Goal: Information Seeking & Learning: Find specific page/section

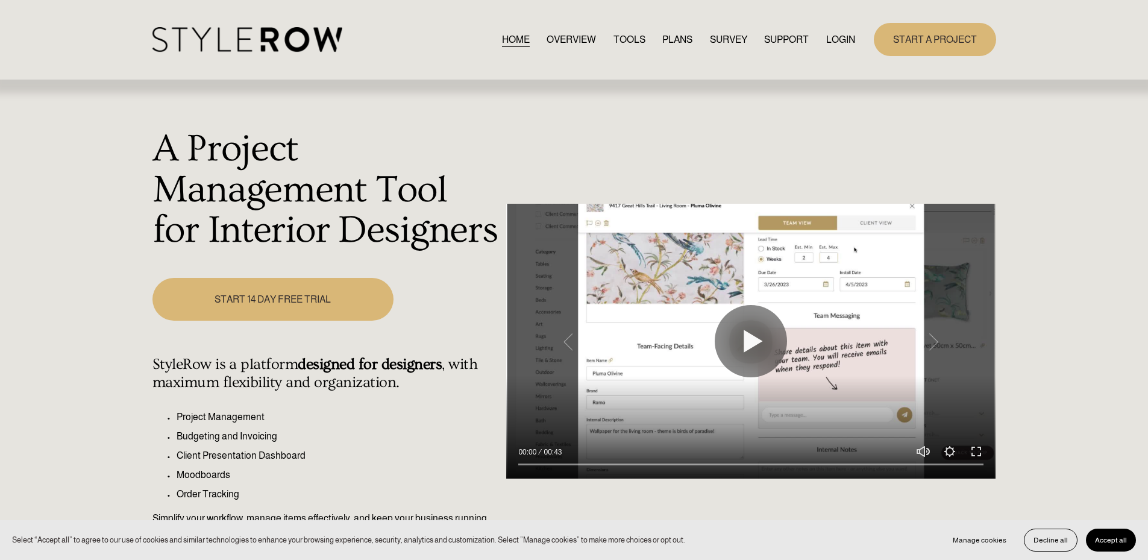
click at [844, 34] on link "LOGIN" at bounding box center [840, 39] width 29 height 16
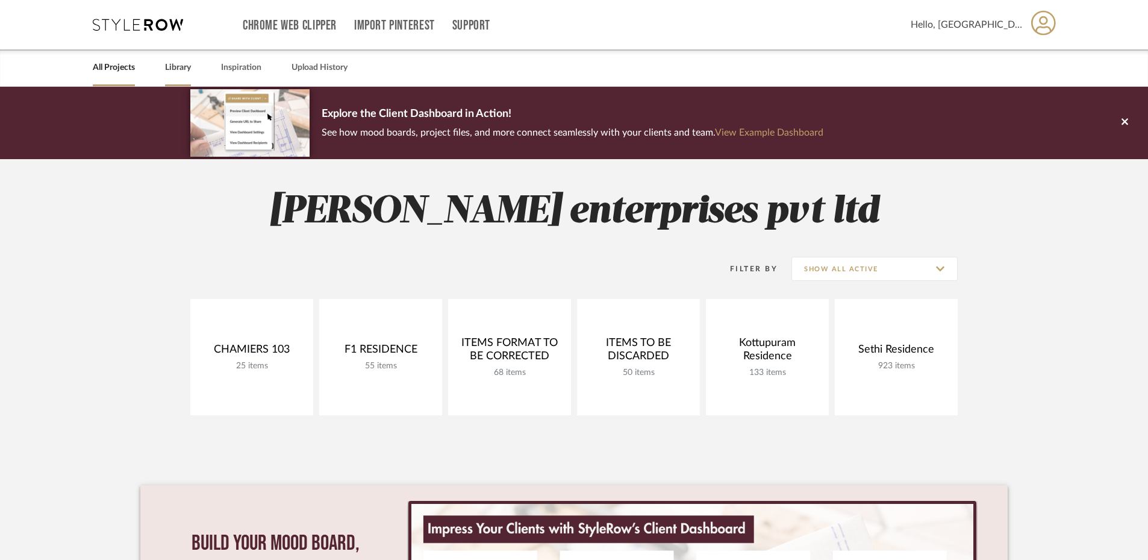
click at [179, 67] on link "Library" at bounding box center [178, 68] width 26 height 16
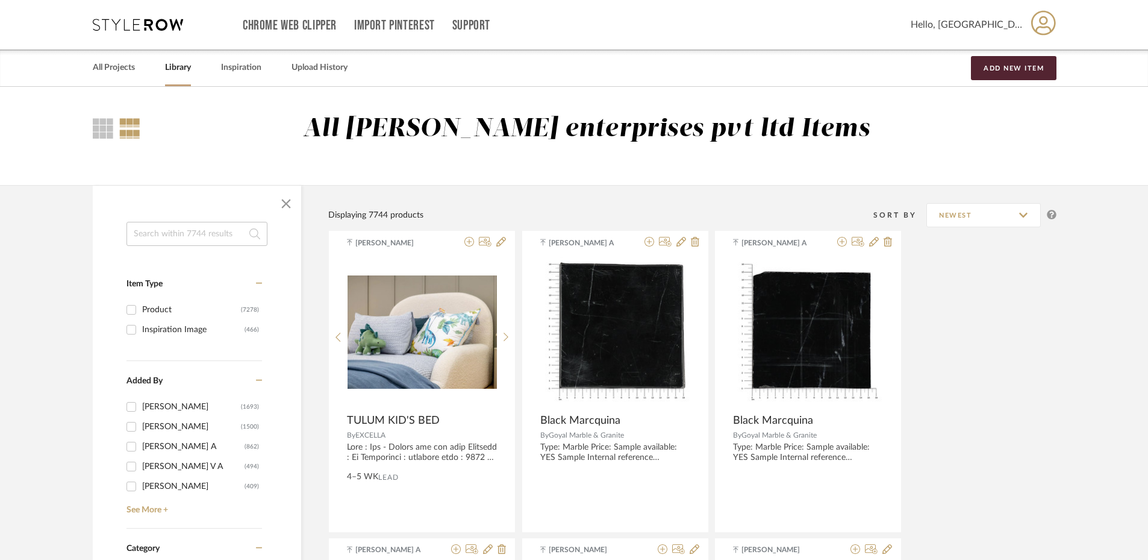
click at [187, 233] on input at bounding box center [197, 234] width 141 height 24
type input "GARAGE"
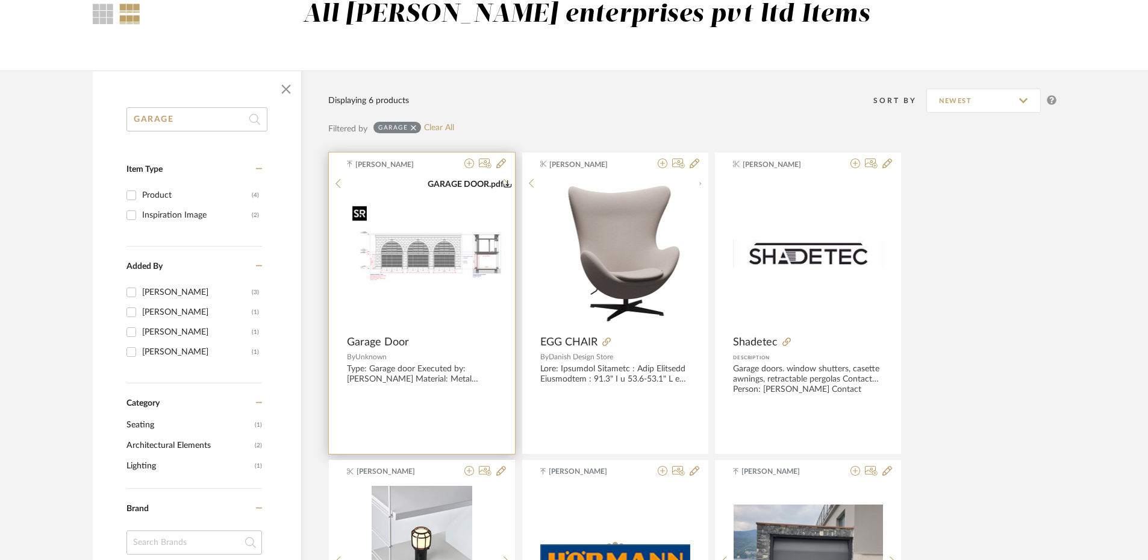
scroll to position [120, 0]
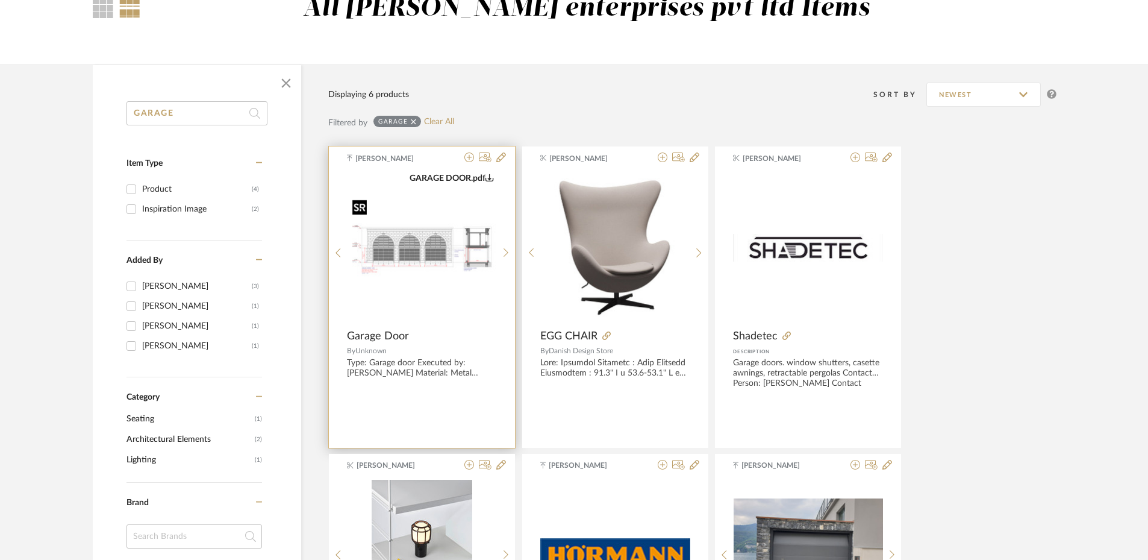
click at [439, 250] on img "0" at bounding box center [422, 248] width 149 height 106
click at [427, 266] on img "0" at bounding box center [422, 248] width 149 height 106
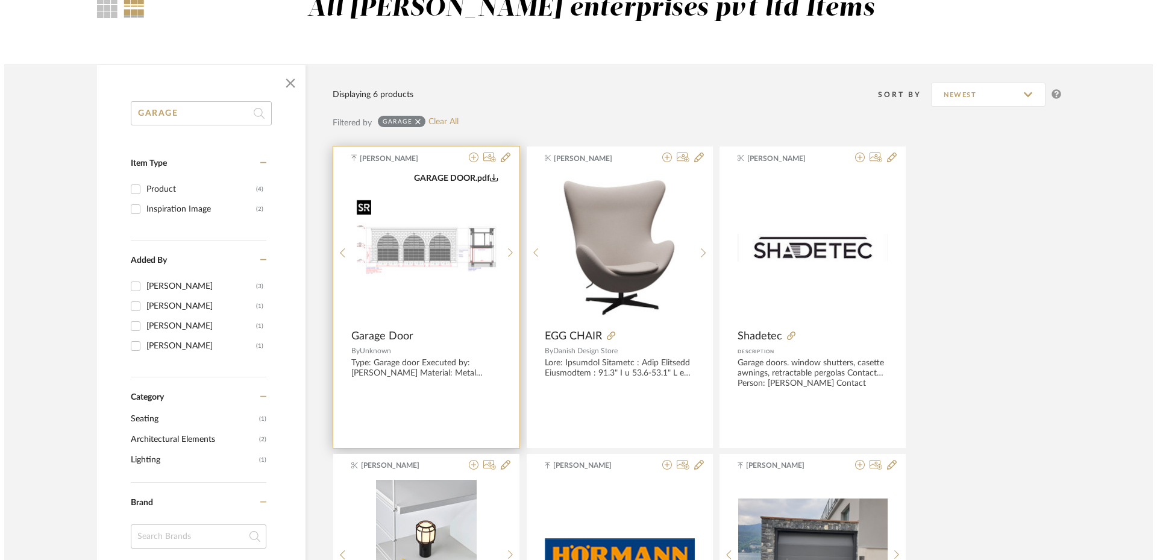
scroll to position [0, 0]
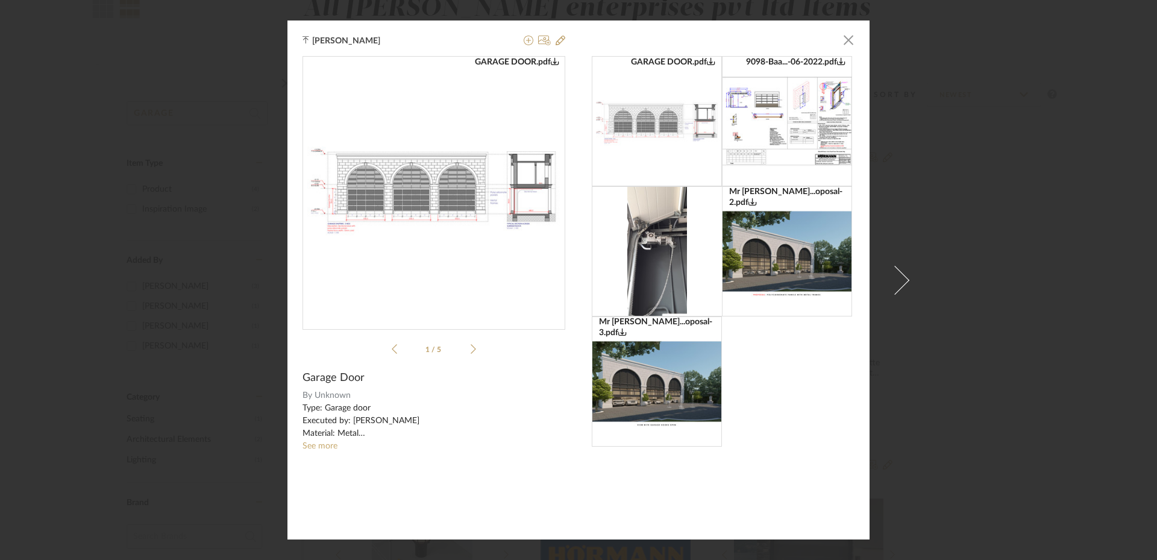
click at [322, 440] on sr-see-more-text "Type: Garage door Executed by: HORMANN Material: Metal Opening/Closing type: Se…" at bounding box center [433, 427] width 263 height 51
click at [323, 442] on link "See more" at bounding box center [319, 446] width 35 height 8
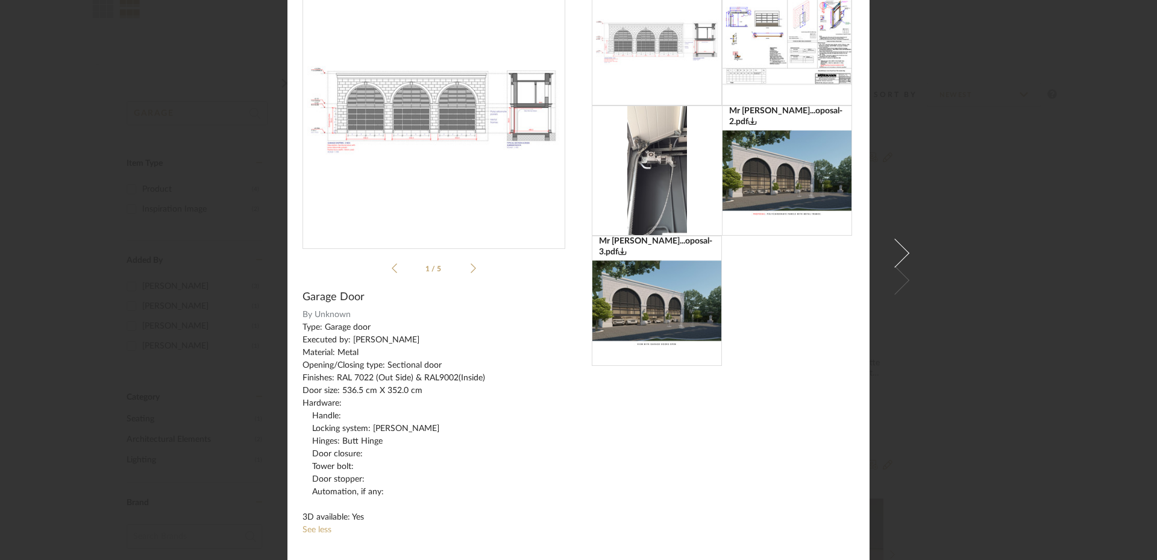
scroll to position [67, 0]
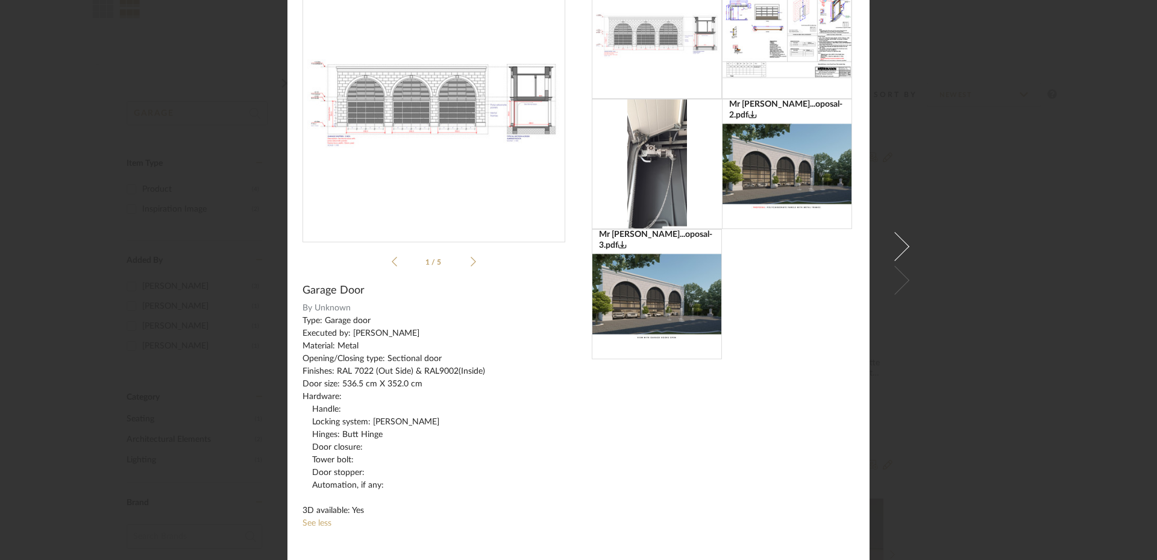
click at [659, 160] on img at bounding box center [657, 164] width 60 height 130
click at [673, 172] on img at bounding box center [657, 164] width 60 height 130
click at [780, 43] on img at bounding box center [787, 34] width 130 height 92
click at [1080, 176] on div "bala murugan × Mr Abine...oposal-3.pdf GARAGE DOOR.pdf 9098-Baa...-06-2022.pdf …" at bounding box center [578, 280] width 1157 height 560
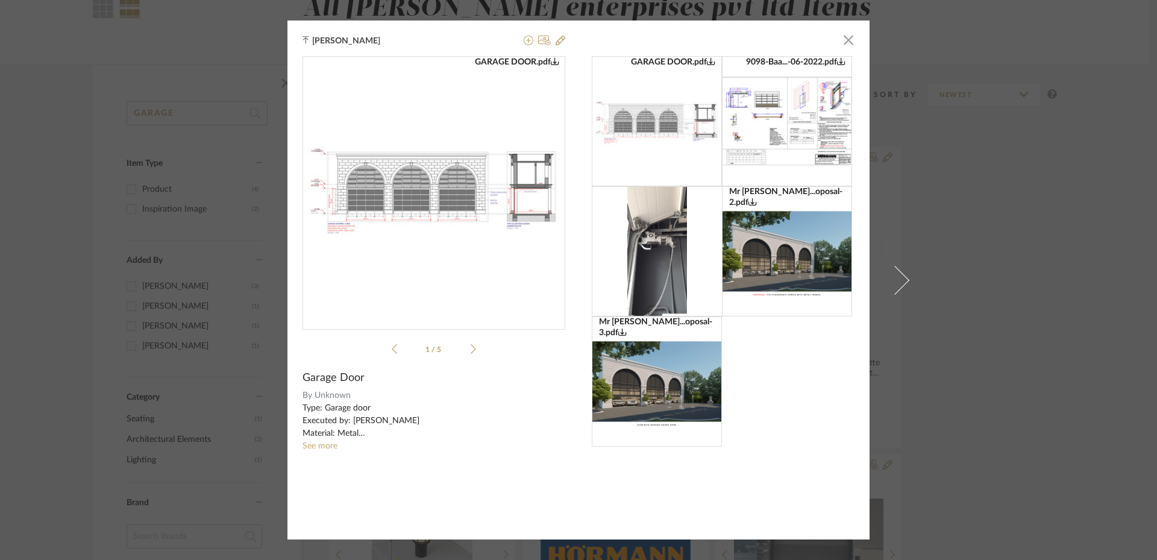
click at [1031, 249] on div "bala murugan × Mr Abine...oposal-3.pdf GARAGE DOOR.pdf 9098-Baa...-06-2022.pdf …" at bounding box center [578, 280] width 1157 height 560
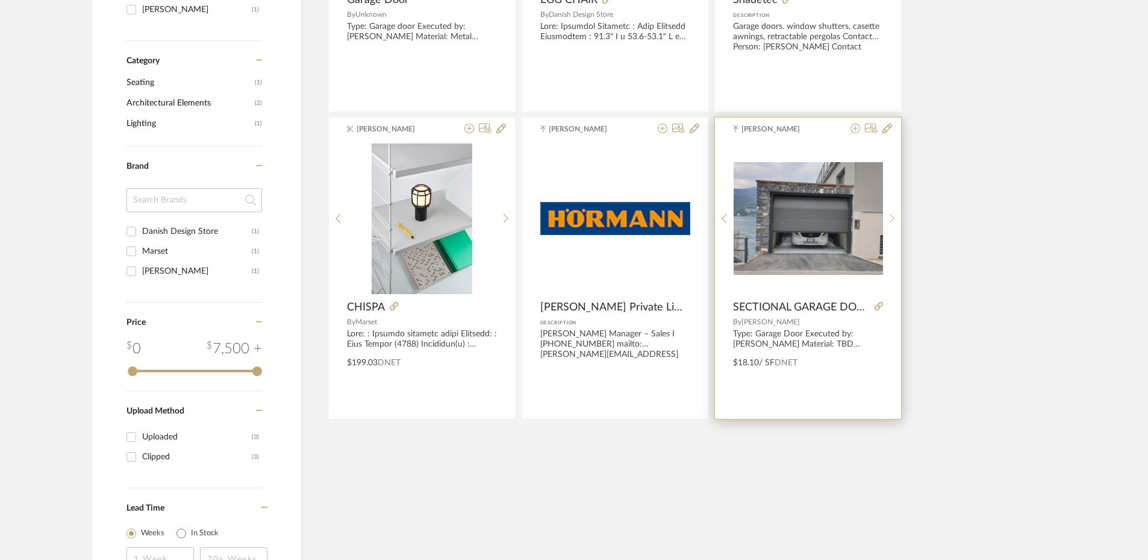
scroll to position [422, 0]
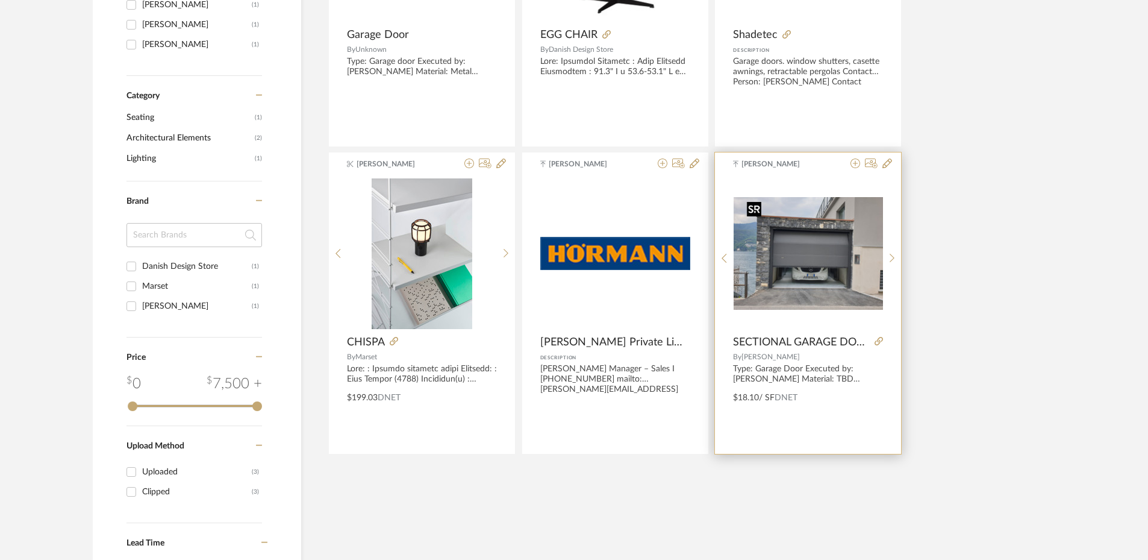
click at [890, 246] on div at bounding box center [892, 258] width 19 height 160
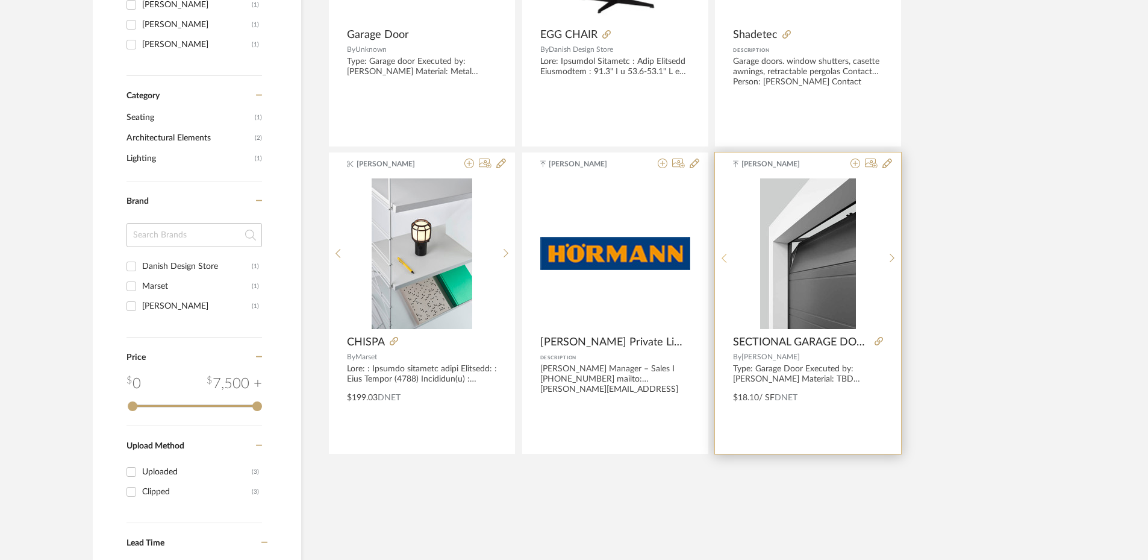
click at [727, 255] on sr-prev-btn at bounding box center [724, 258] width 19 height 10
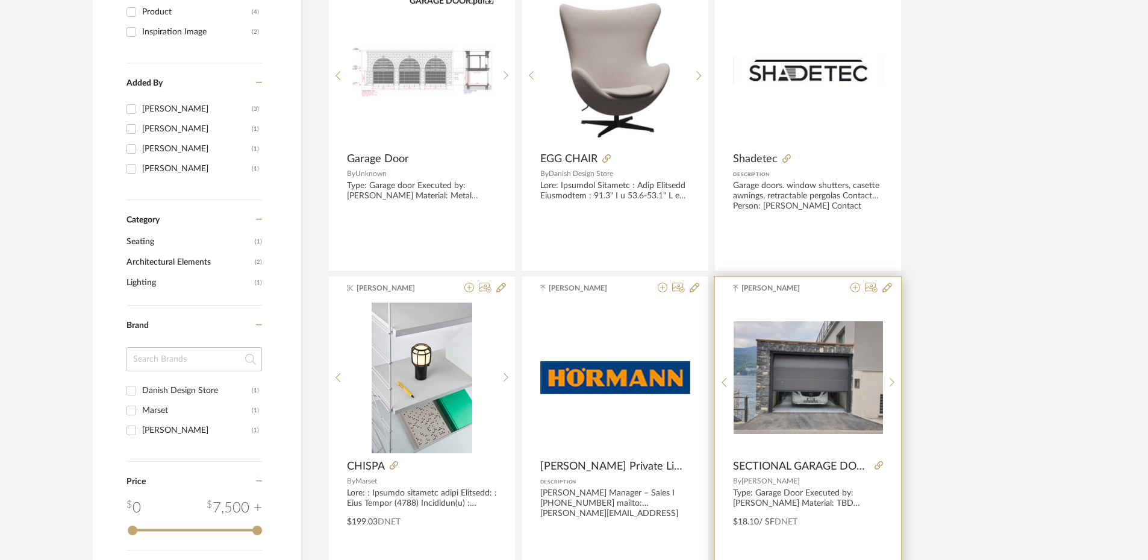
scroll to position [301, 0]
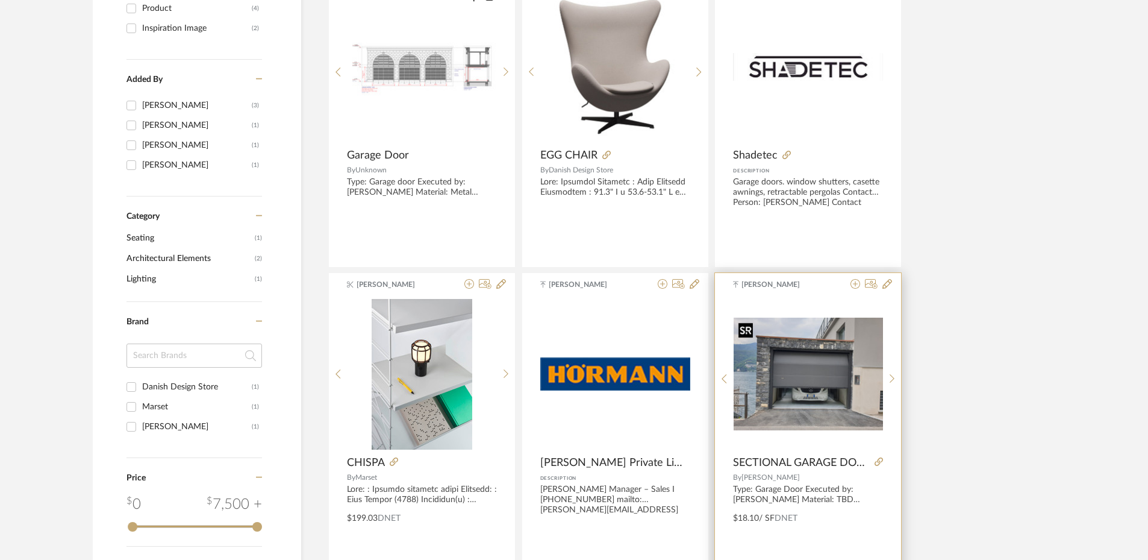
click at [836, 389] on img "0" at bounding box center [808, 374] width 149 height 112
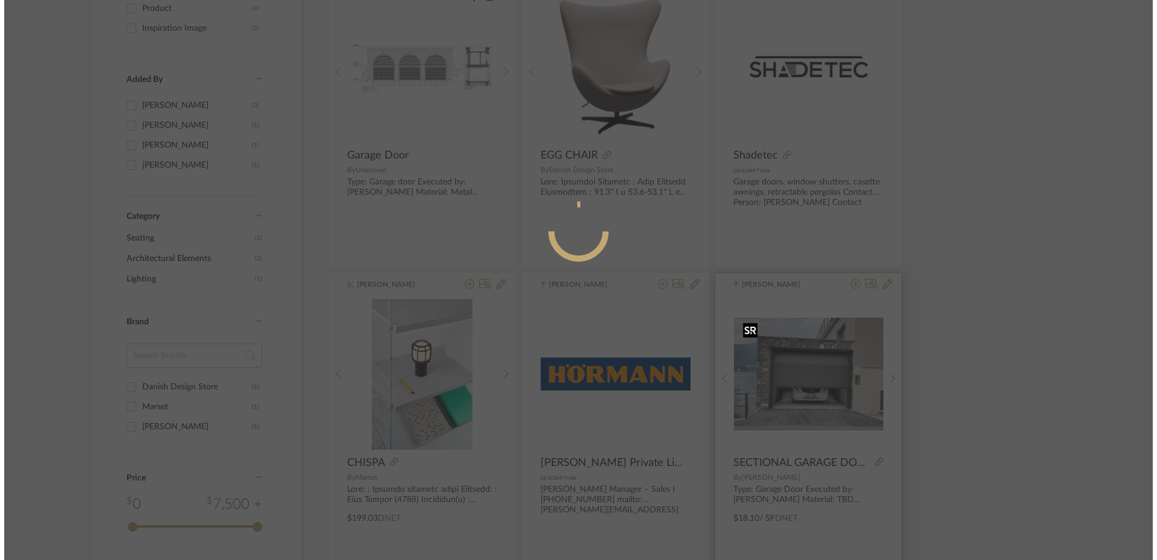
scroll to position [0, 0]
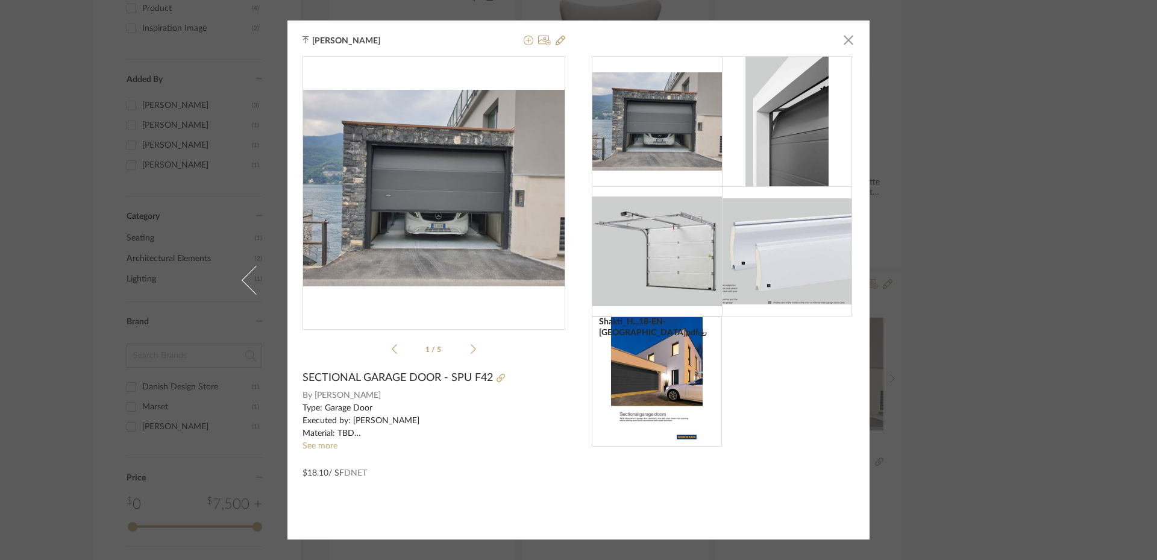
click at [665, 246] on img at bounding box center [657, 251] width 130 height 110
click at [789, 250] on img at bounding box center [787, 250] width 130 height 105
click at [667, 247] on img at bounding box center [657, 251] width 130 height 110
click at [778, 146] on img at bounding box center [786, 122] width 83 height 130
click at [636, 127] on img at bounding box center [657, 121] width 130 height 98
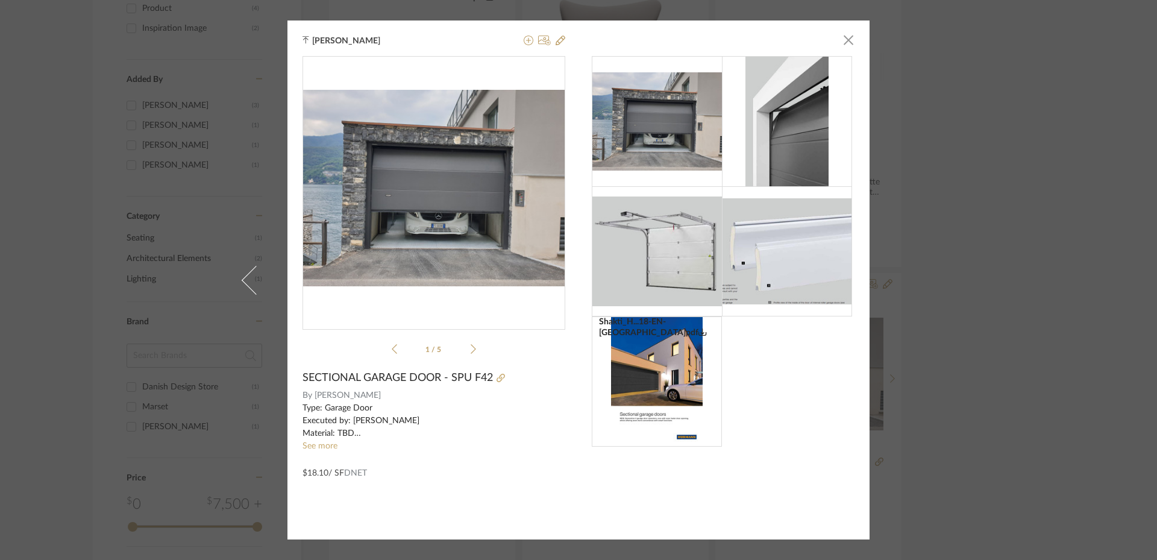
click at [472, 343] on div "Shakti_H...18-EN-UK.pdf Shakti_H...18-EN-UK.pdf 1 / 5" at bounding box center [433, 207] width 263 height 303
click at [471, 347] on icon at bounding box center [473, 348] width 5 height 11
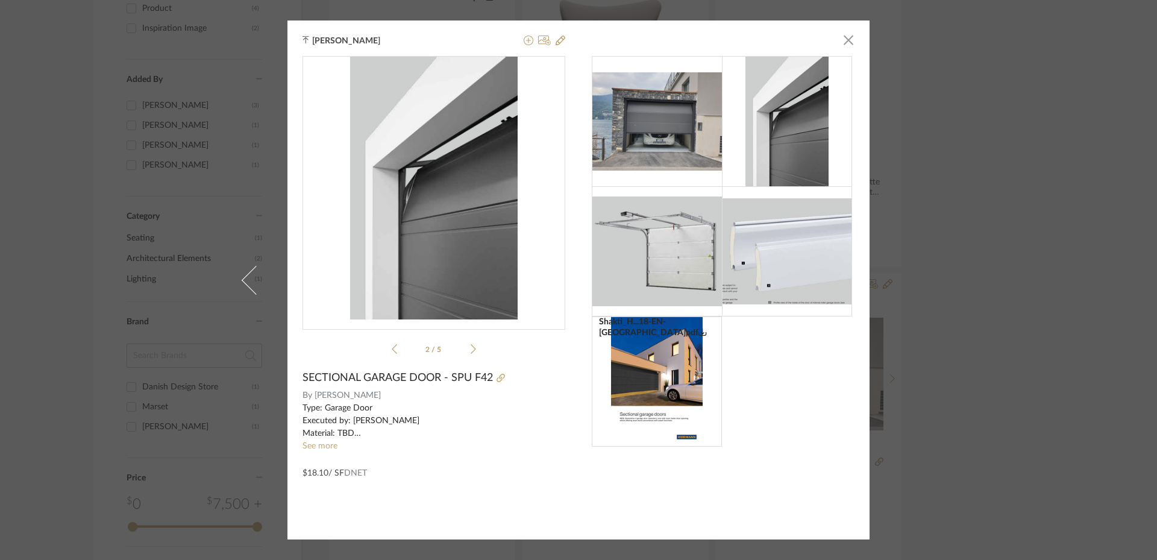
click at [471, 347] on icon at bounding box center [473, 348] width 5 height 11
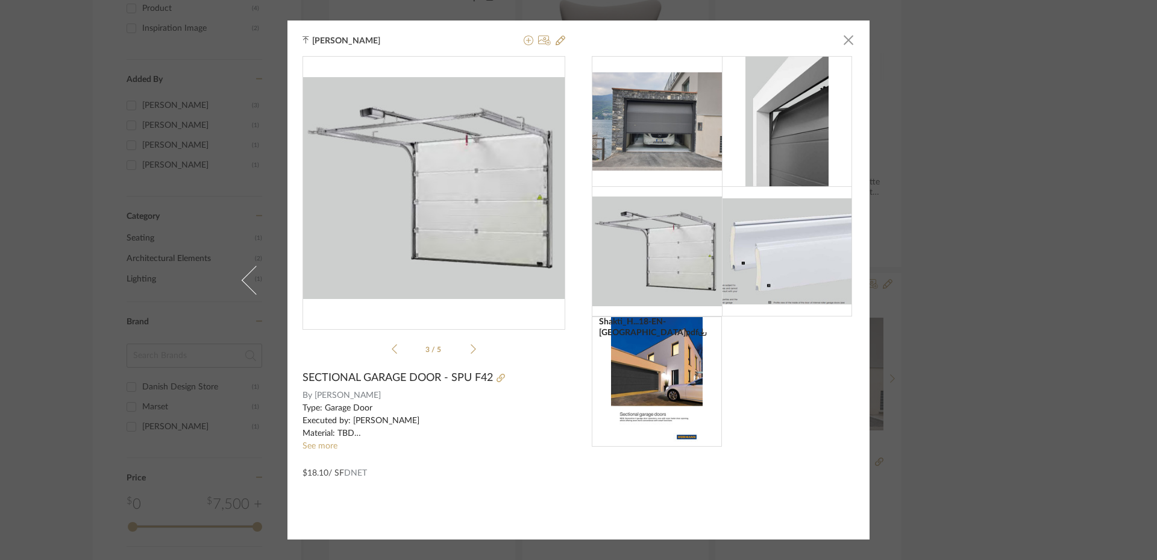
click at [471, 347] on icon at bounding box center [473, 348] width 5 height 11
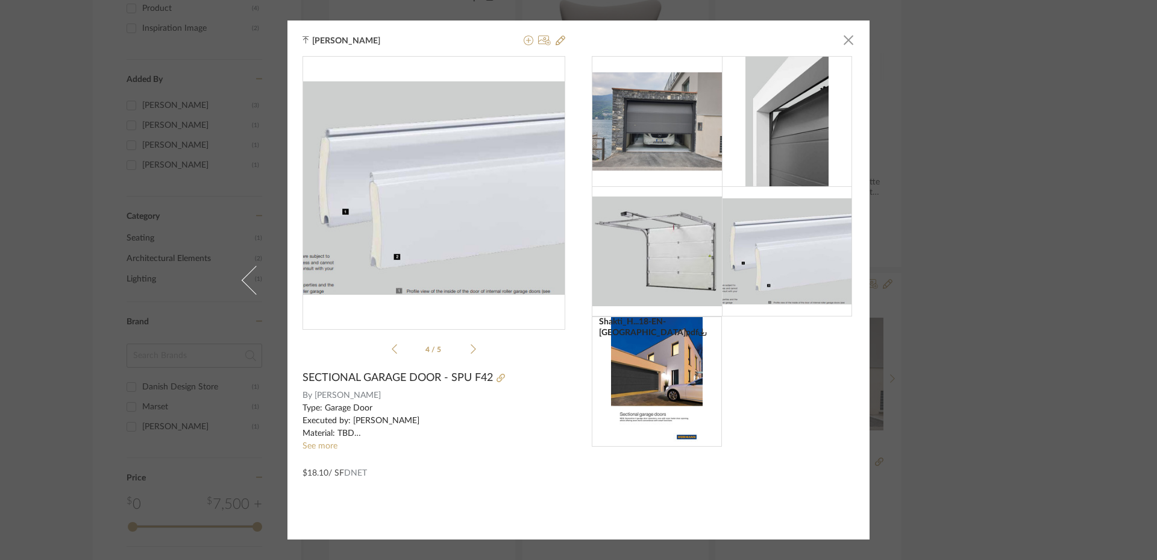
click at [471, 347] on icon at bounding box center [473, 348] width 5 height 11
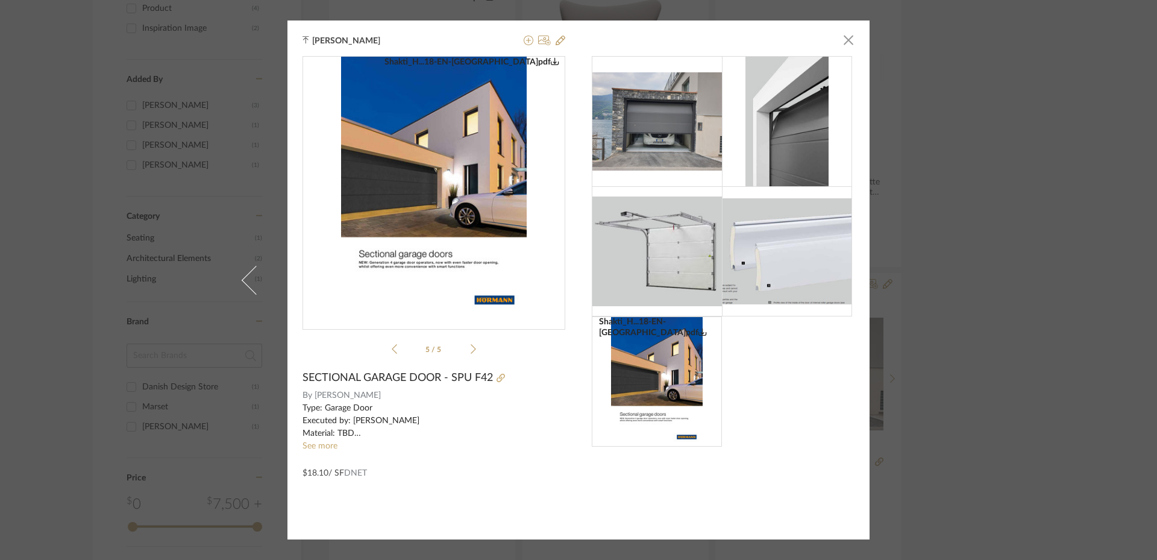
click at [206, 92] on div "Manasi Bhargava × Shakti_H...18-EN-UK.pdf Shakti_H...18-EN-UK.pdf 5 / 5 SECTION…" at bounding box center [578, 280] width 1157 height 560
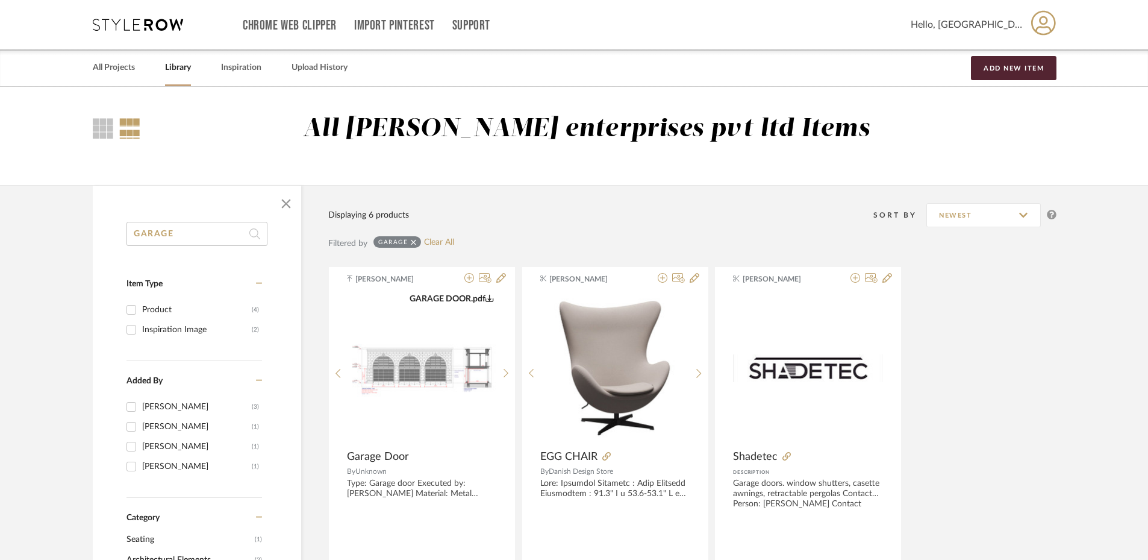
drag, startPoint x: 126, startPoint y: 13, endPoint x: 115, endPoint y: 22, distance: 14.1
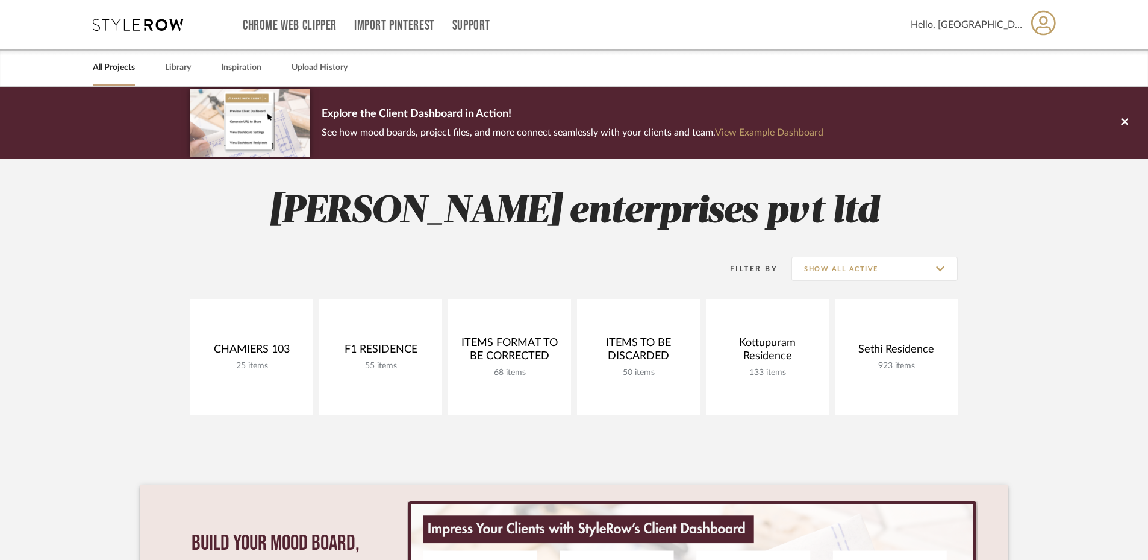
click at [911, 30] on div "Chrome Web Clipper Import Pinterest Support" at bounding box center [577, 24] width 668 height 49
click at [1127, 120] on icon at bounding box center [1125, 121] width 7 height 7
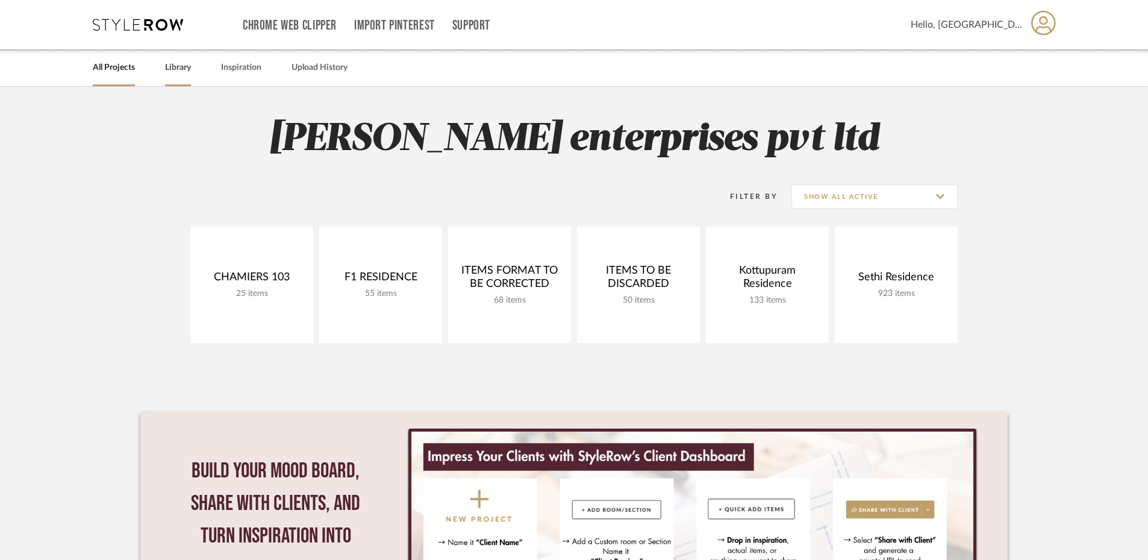
click at [186, 64] on link "Library" at bounding box center [178, 68] width 26 height 16
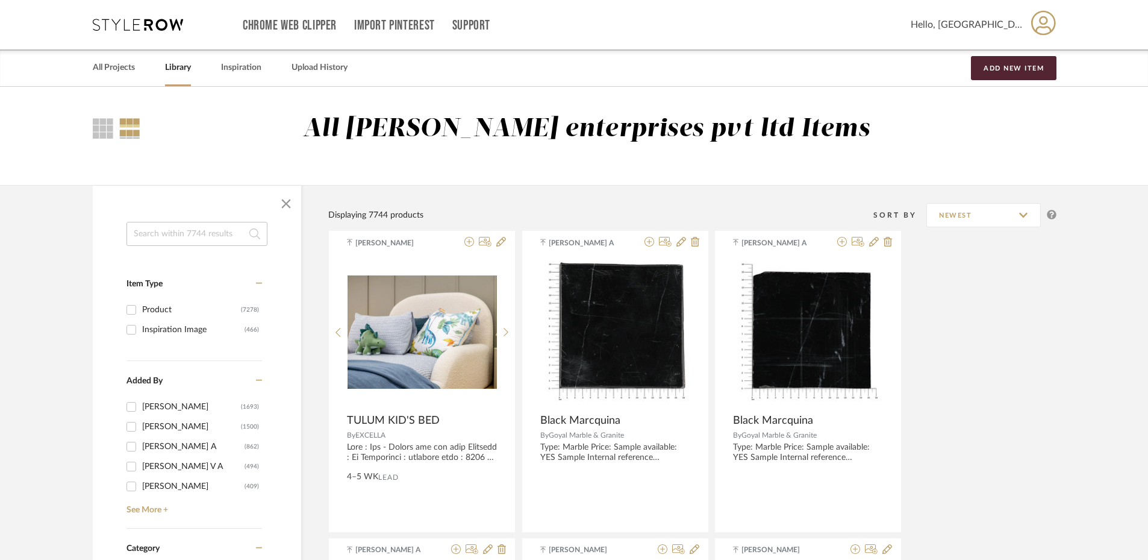
click at [179, 225] on input at bounding box center [197, 234] width 141 height 24
type input "ALUMIL"
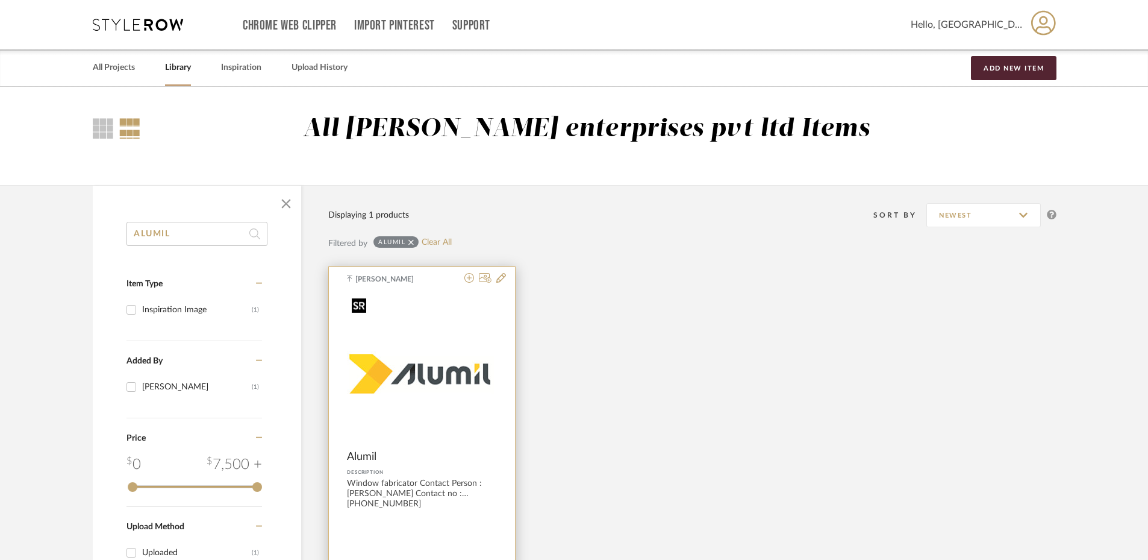
click at [436, 351] on img "0" at bounding box center [422, 368] width 150 height 151
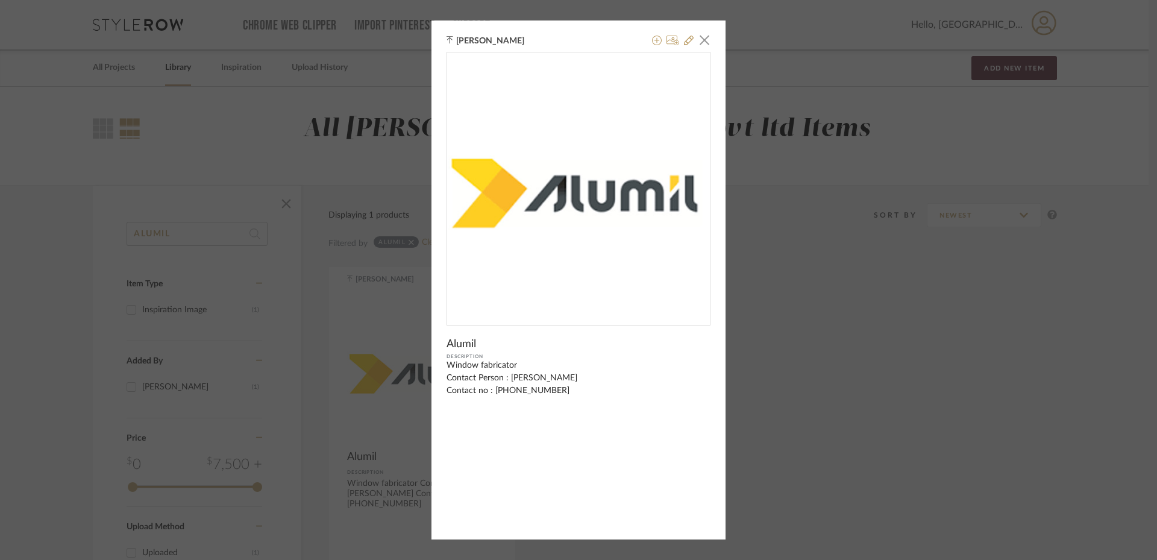
click at [826, 154] on div "Sanjanaa Sivabal × Alumil Description Window fabricator Contact Person : Vinith…" at bounding box center [578, 280] width 1157 height 560
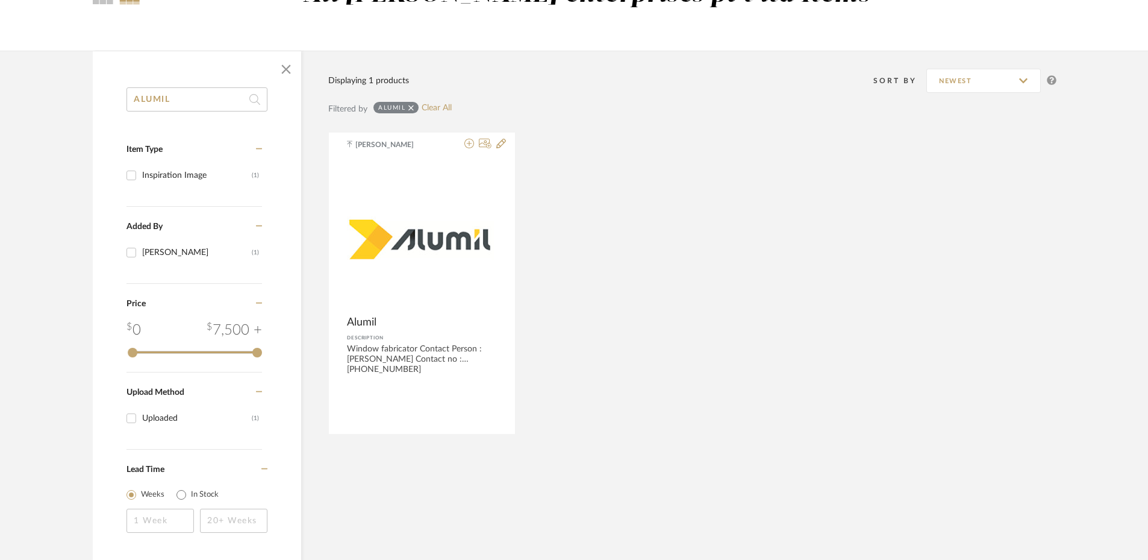
scroll to position [134, 0]
